Goal: Task Accomplishment & Management: Use online tool/utility

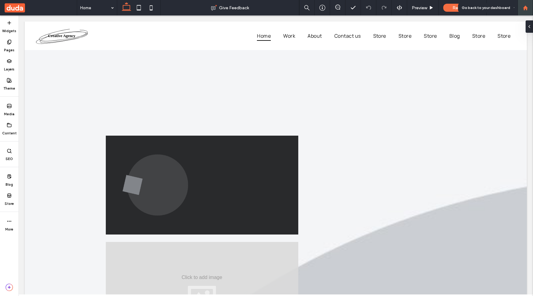
click at [526, 12] on div at bounding box center [525, 7] width 15 height 15
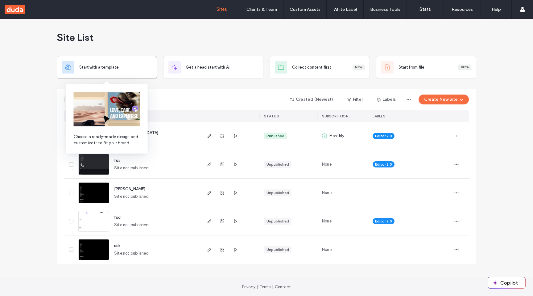
click at [132, 61] on div "Start with a template" at bounding box center [107, 67] width 90 height 12
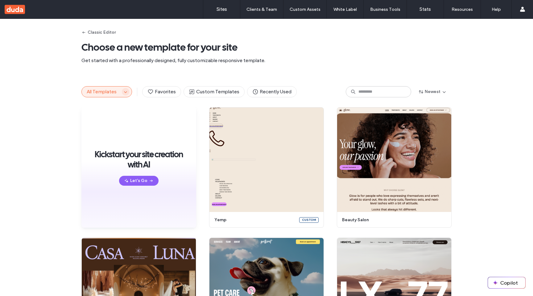
click at [124, 92] on use "button" at bounding box center [125, 92] width 3 height 2
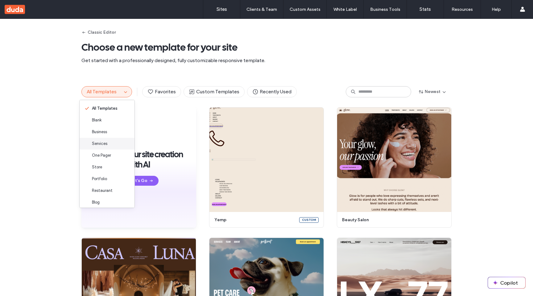
scroll to position [62, 0]
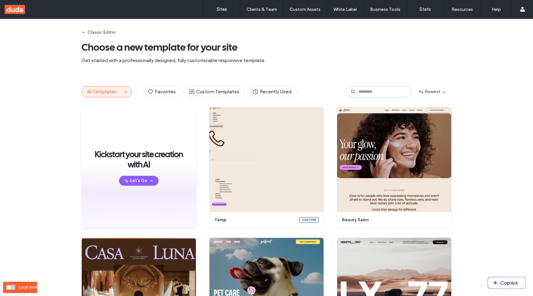
click at [3, 285] on div "Local server" at bounding box center [20, 286] width 34 height 11
click at [8, 285] on span at bounding box center [10, 287] width 9 height 5
click at [122, 88] on div "All Templates" at bounding box center [106, 91] width 51 height 11
click at [123, 90] on icon "button" at bounding box center [125, 91] width 5 height 5
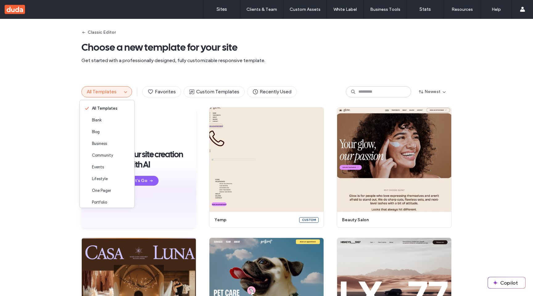
click at [156, 75] on div "Classic Editor Choose a new template for your site Get started with a professio…" at bounding box center [266, 47] width 370 height 57
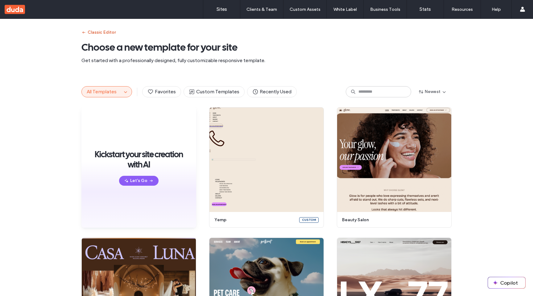
click at [100, 31] on button "Classic Editor" at bounding box center [98, 32] width 34 height 10
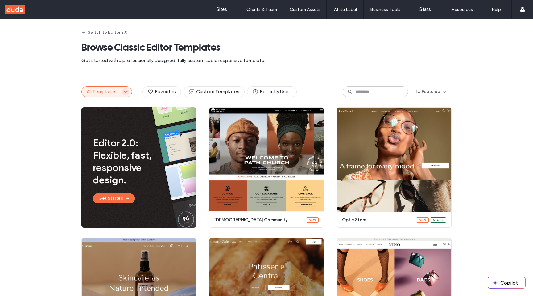
click at [123, 89] on icon "button" at bounding box center [125, 91] width 5 height 5
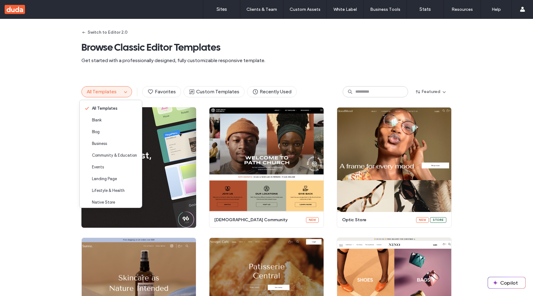
click at [162, 64] on div "Switch to Editor 2.0 Browse Classic Editor Templates Get started with a profess…" at bounding box center [266, 47] width 370 height 57
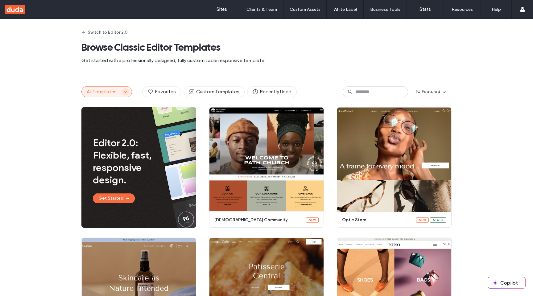
click at [122, 94] on span "button" at bounding box center [125, 91] width 7 height 7
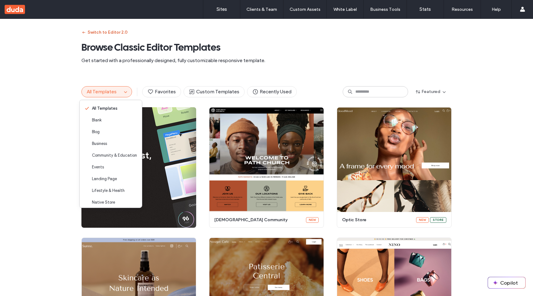
click at [108, 31] on button "Switch to Editor 2.0" at bounding box center [104, 32] width 46 height 10
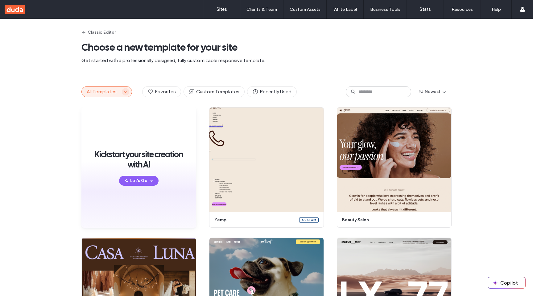
click at [124, 89] on span "button" at bounding box center [125, 91] width 7 height 7
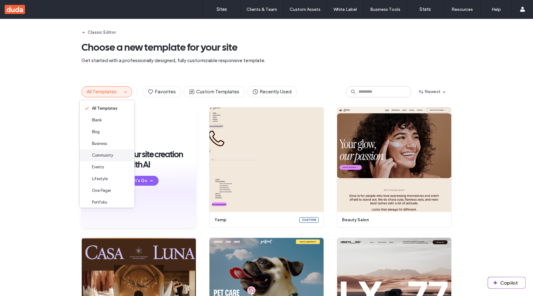
scroll to position [62, 0]
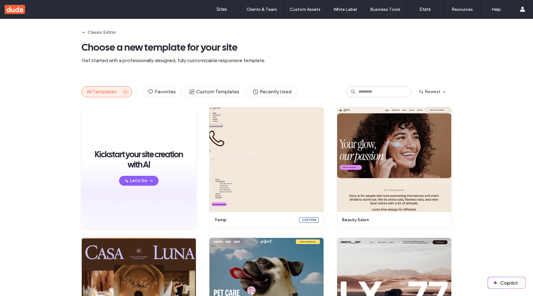
click at [124, 93] on icon "button" at bounding box center [125, 91] width 5 height 5
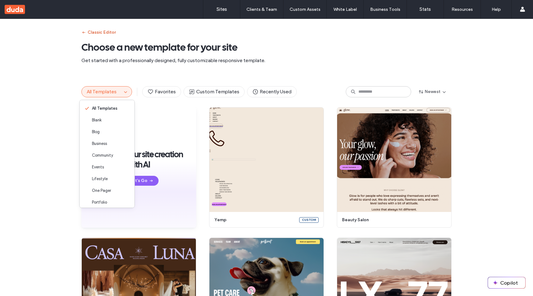
click at [103, 34] on button "Classic Editor" at bounding box center [98, 32] width 34 height 10
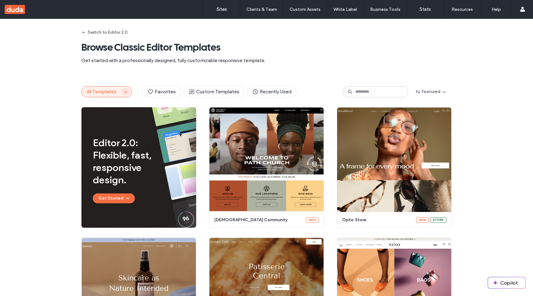
click at [125, 92] on icon "button" at bounding box center [125, 91] width 5 height 5
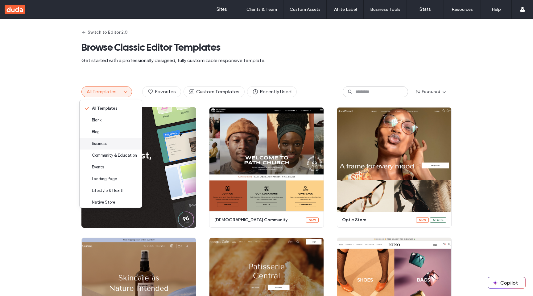
click at [120, 139] on div "Business" at bounding box center [111, 144] width 62 height 12
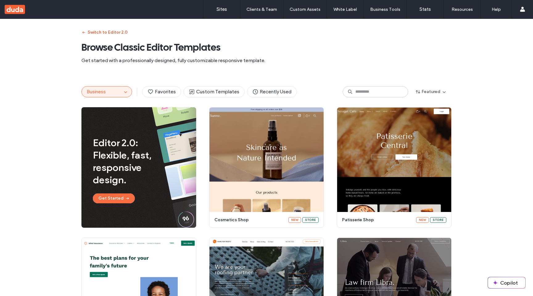
click at [118, 33] on button "Switch to Editor 2.0" at bounding box center [104, 32] width 46 height 10
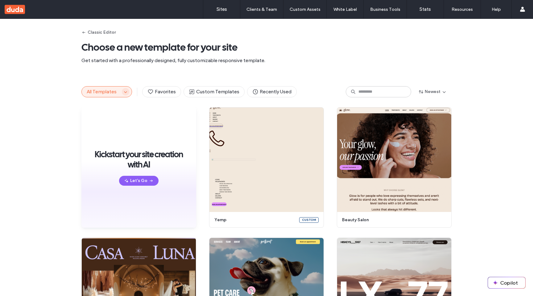
click at [123, 93] on icon "button" at bounding box center [125, 91] width 5 height 5
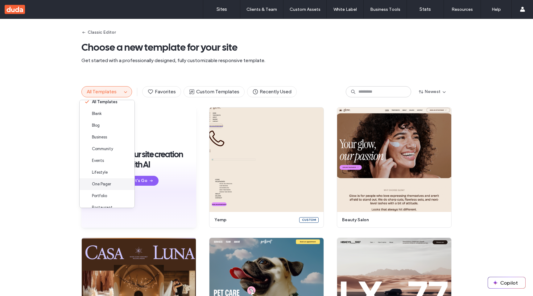
scroll to position [0, 0]
click at [104, 34] on button "Classic Editor" at bounding box center [98, 32] width 34 height 10
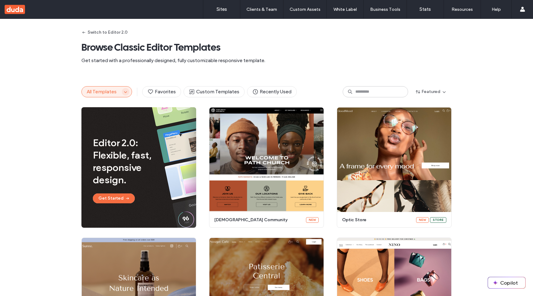
click at [125, 95] on span "button" at bounding box center [125, 91] width 7 height 7
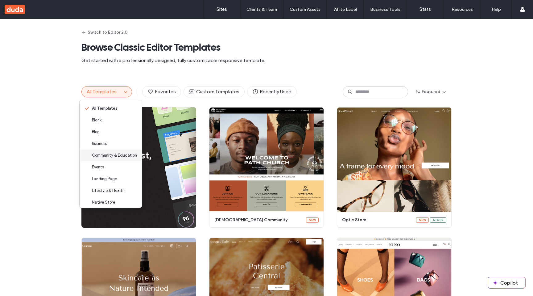
click at [117, 158] on span "Community & Education" at bounding box center [114, 155] width 45 height 6
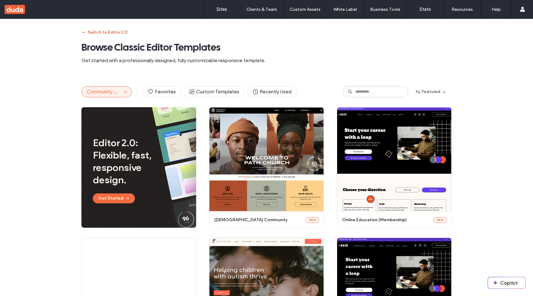
click at [101, 30] on button "Switch to Editor 2.0" at bounding box center [104, 32] width 46 height 10
